Goal: Find specific page/section: Find specific page/section

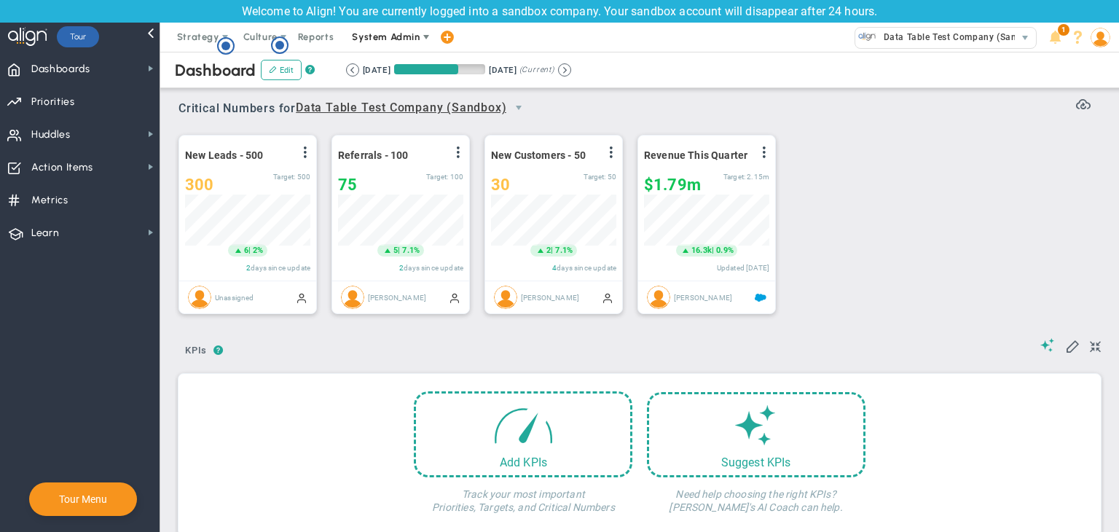
click at [393, 32] on span "System Admin" at bounding box center [386, 36] width 68 height 11
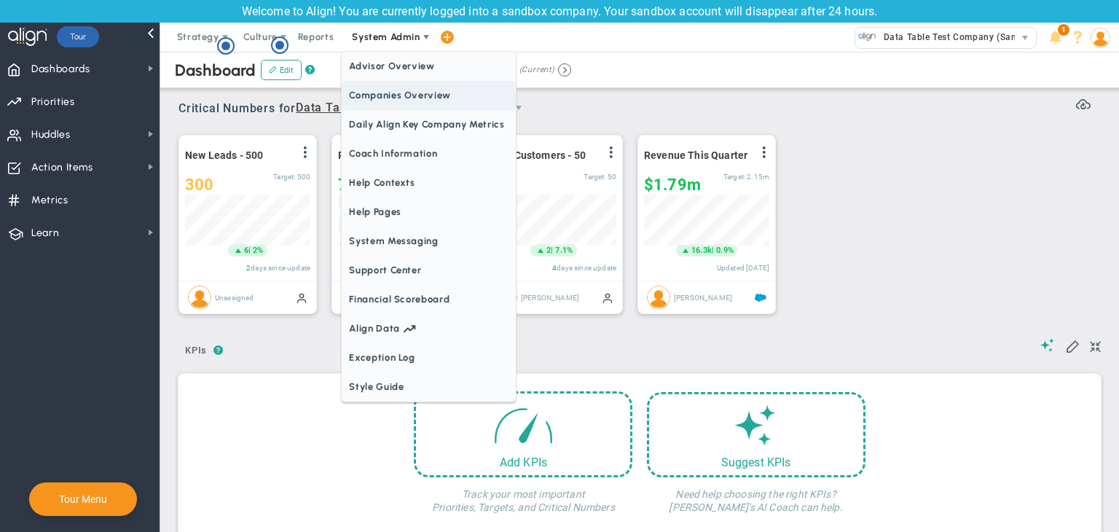
click at [393, 101] on span "Companies Overview" at bounding box center [429, 95] width 174 height 29
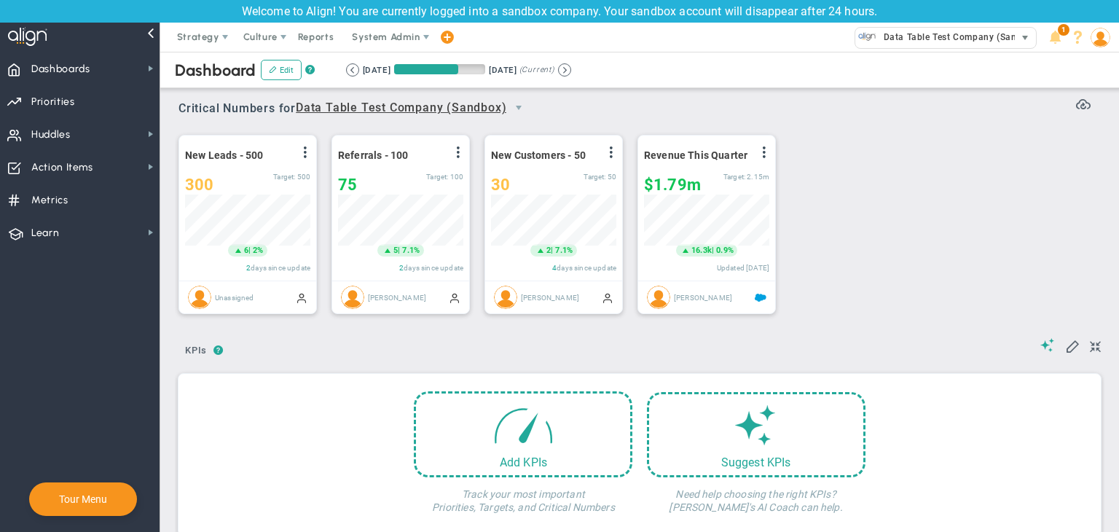
click at [954, 44] on span "Data Table Test Company (Sandbox)" at bounding box center [958, 37] width 165 height 19
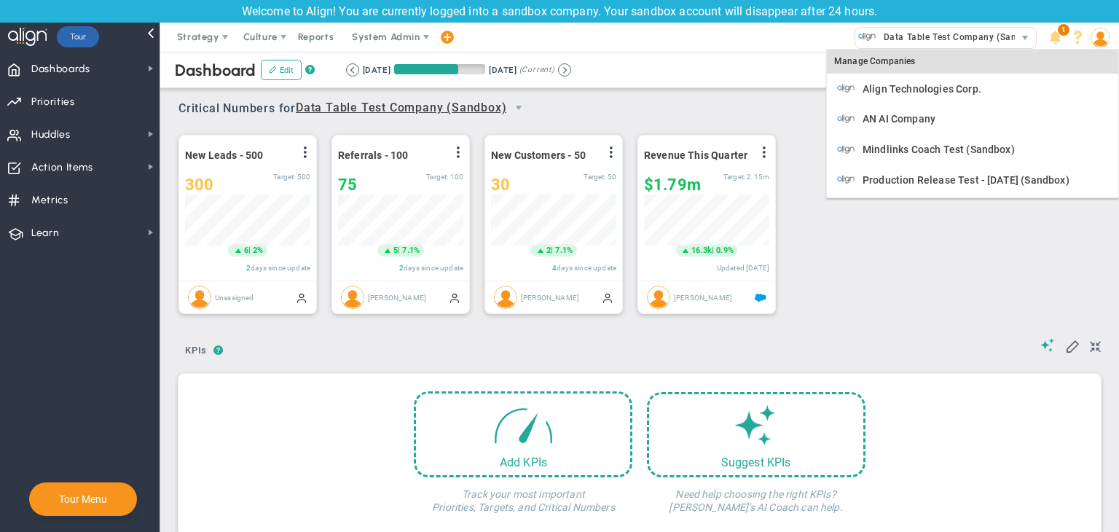
scroll to position [728409, 728335]
click at [880, 58] on div "Manage Companies" at bounding box center [972, 62] width 291 height 25
